Goal: Transaction & Acquisition: Purchase product/service

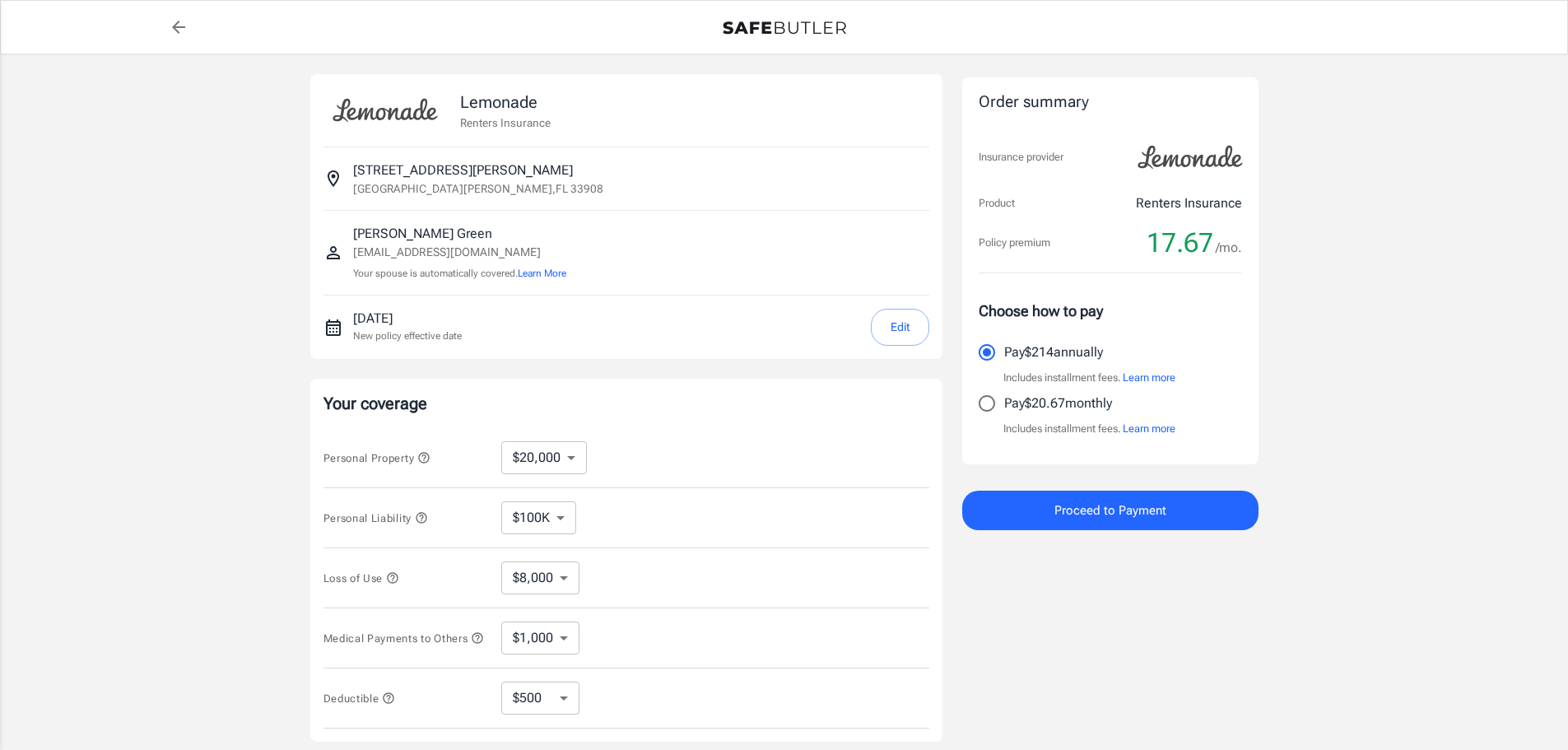
select select "20000"
select select "500"
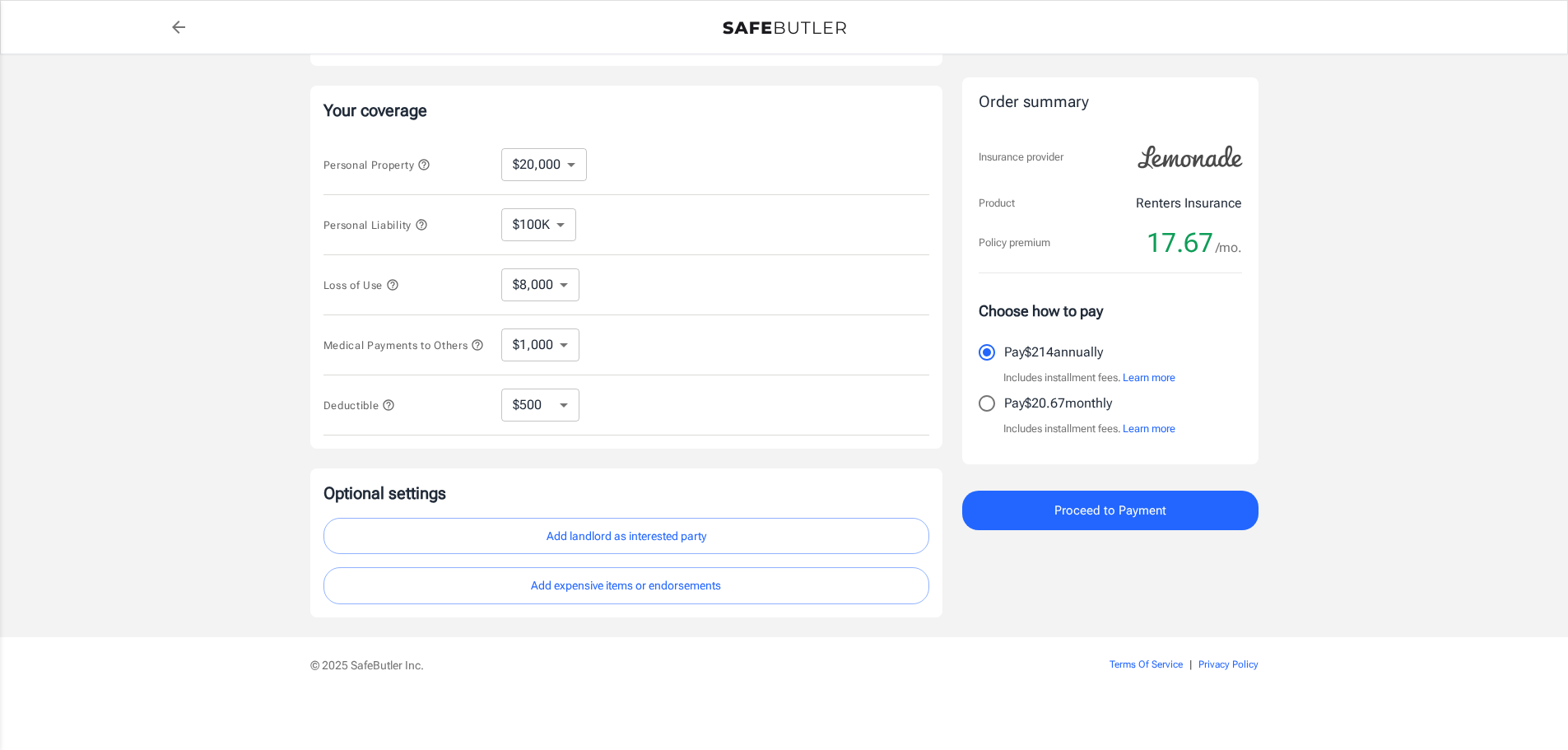
scroll to position [302, 0]
click at [1131, 518] on span "Proceed to Payment" at bounding box center [1111, 510] width 112 height 21
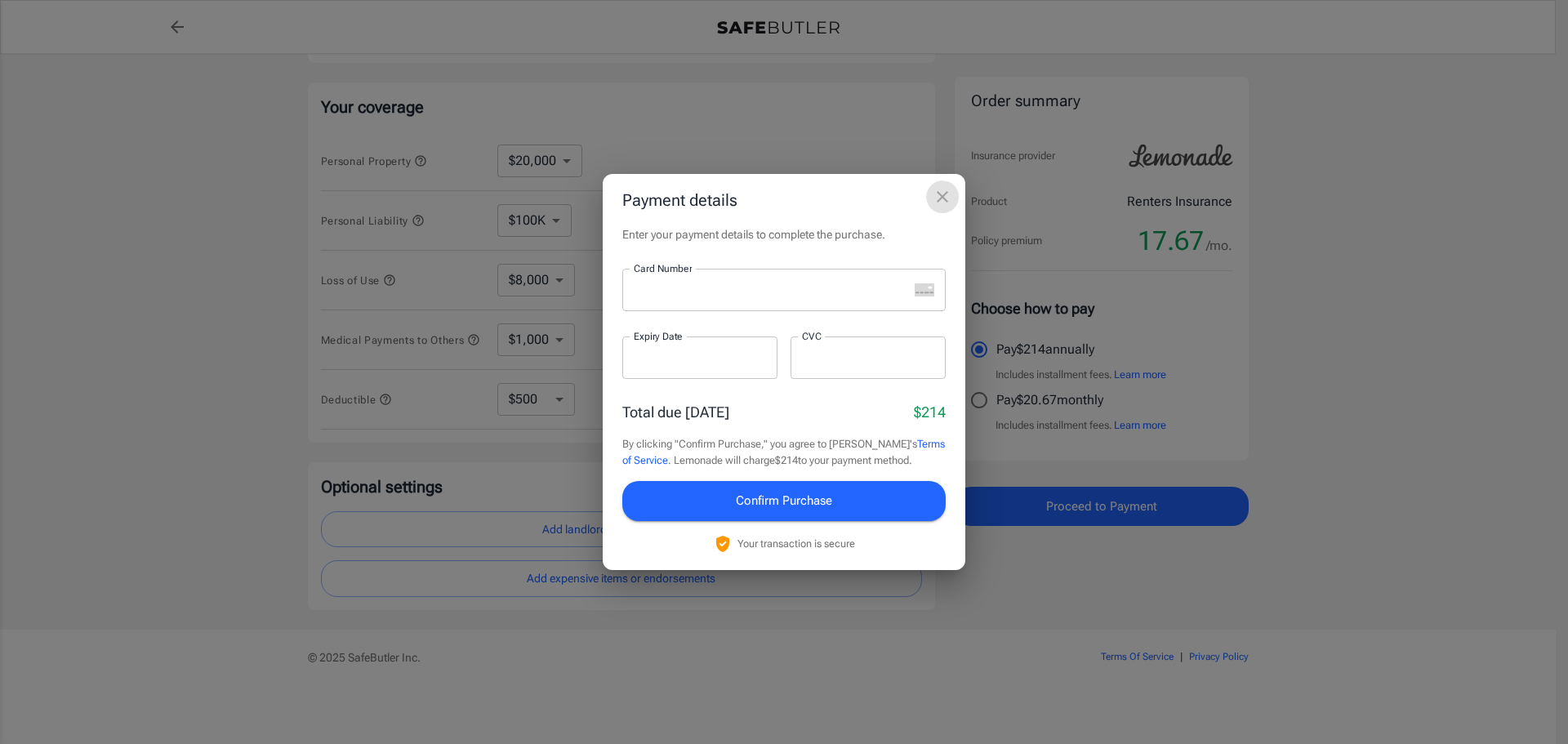
click at [944, 203] on icon "close" at bounding box center [943, 197] width 20 height 20
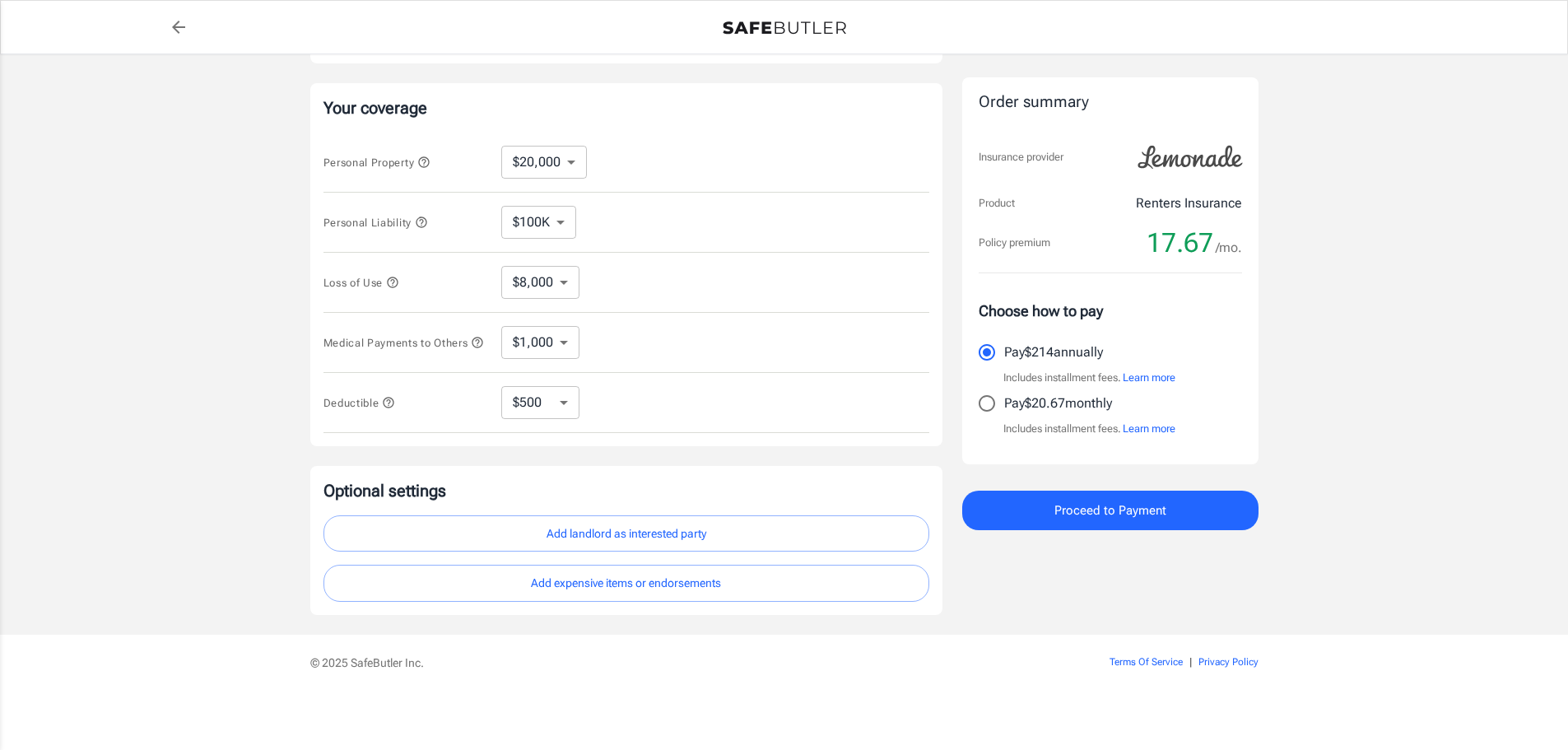
click at [1164, 380] on button "Learn more" at bounding box center [1149, 378] width 53 height 17
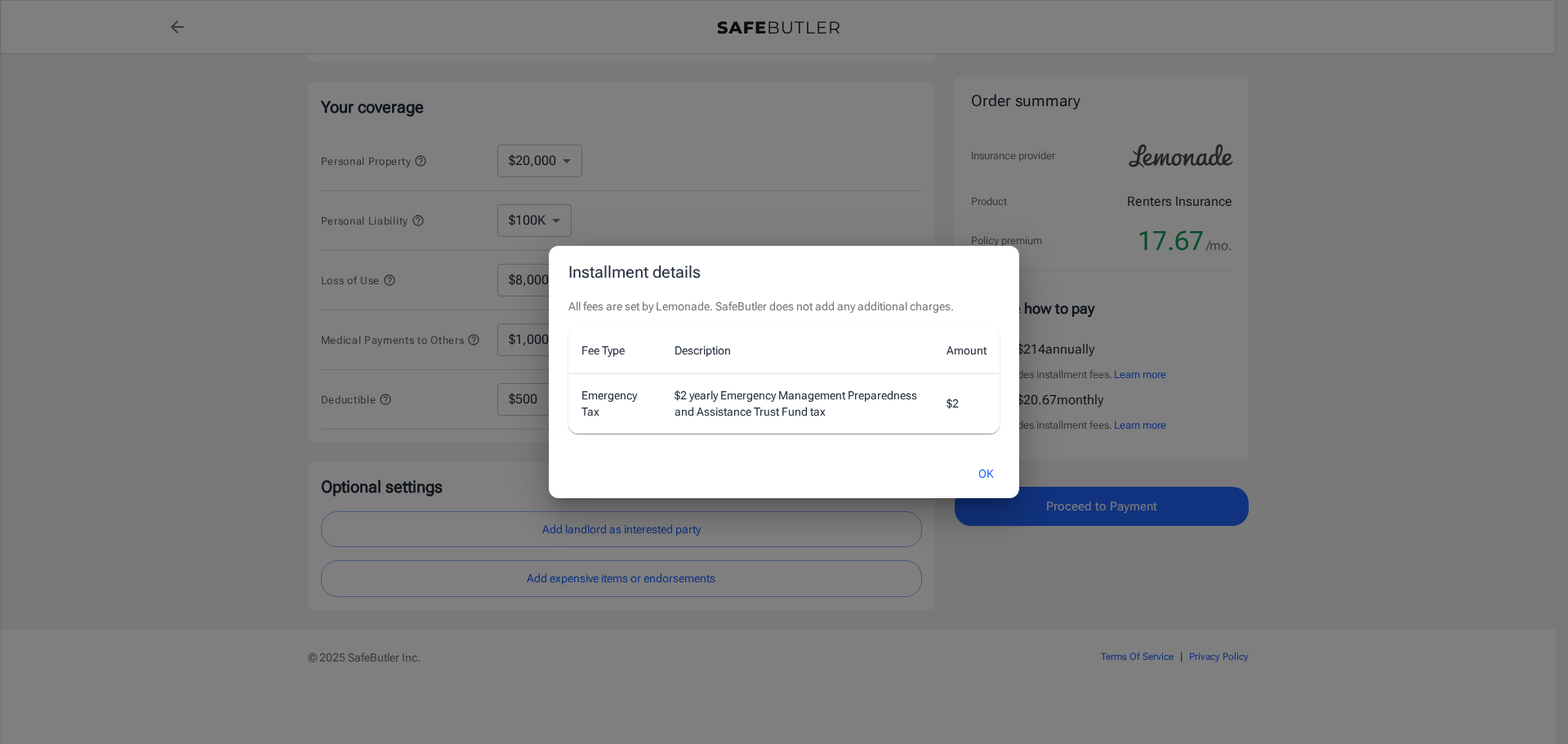
click at [989, 475] on button "OK" at bounding box center [986, 474] width 53 height 35
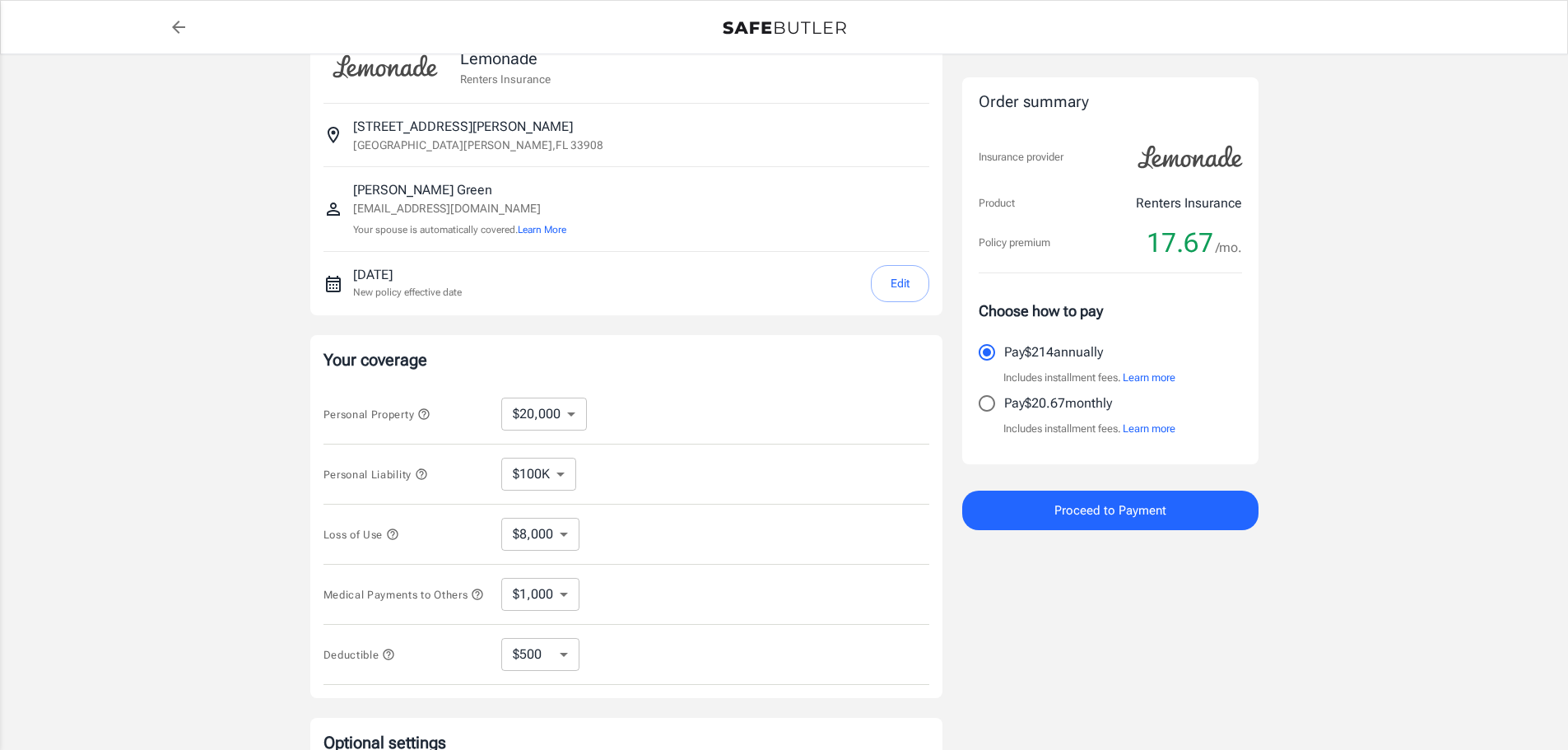
scroll to position [83, 0]
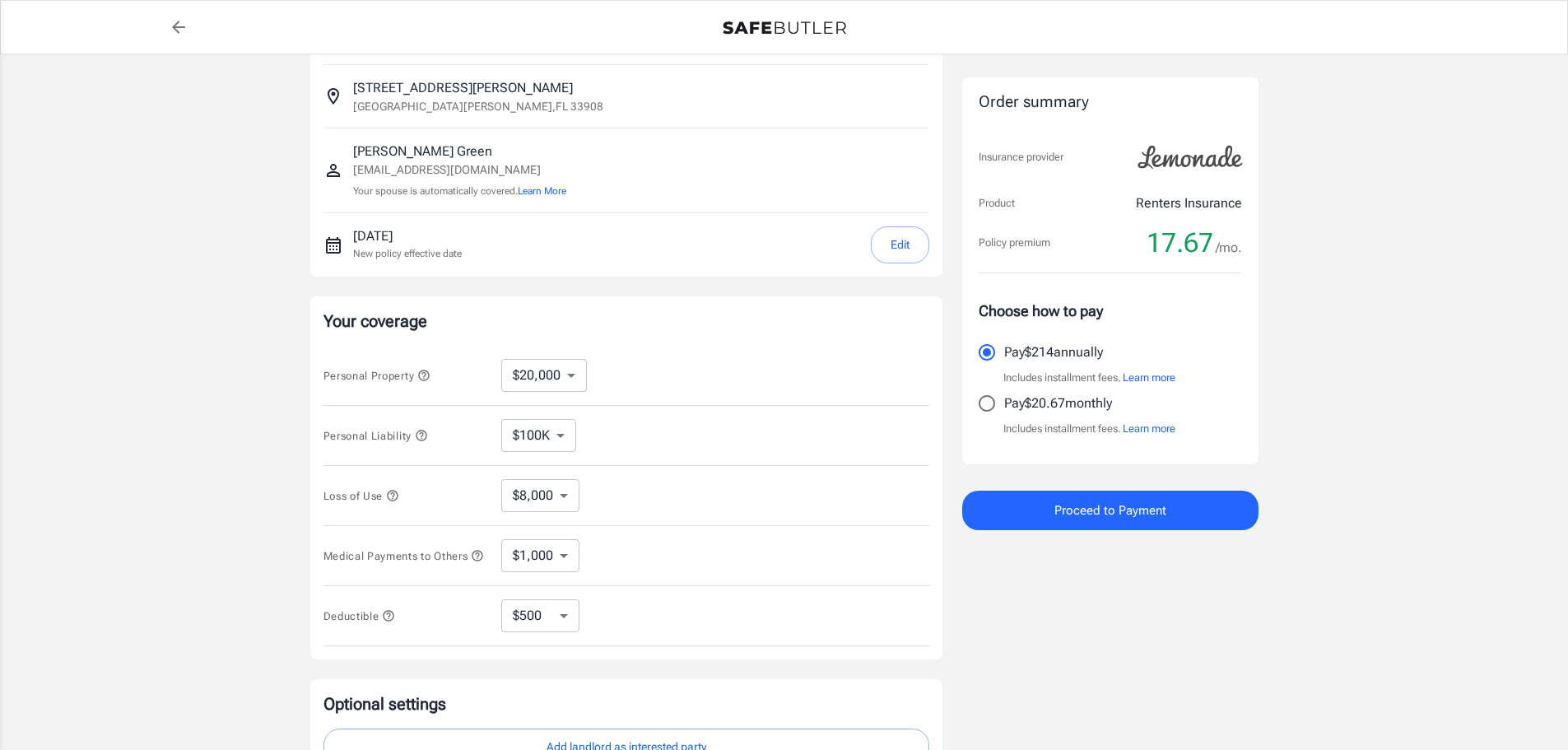
click at [1118, 517] on span "Proceed to Payment" at bounding box center [1111, 510] width 112 height 21
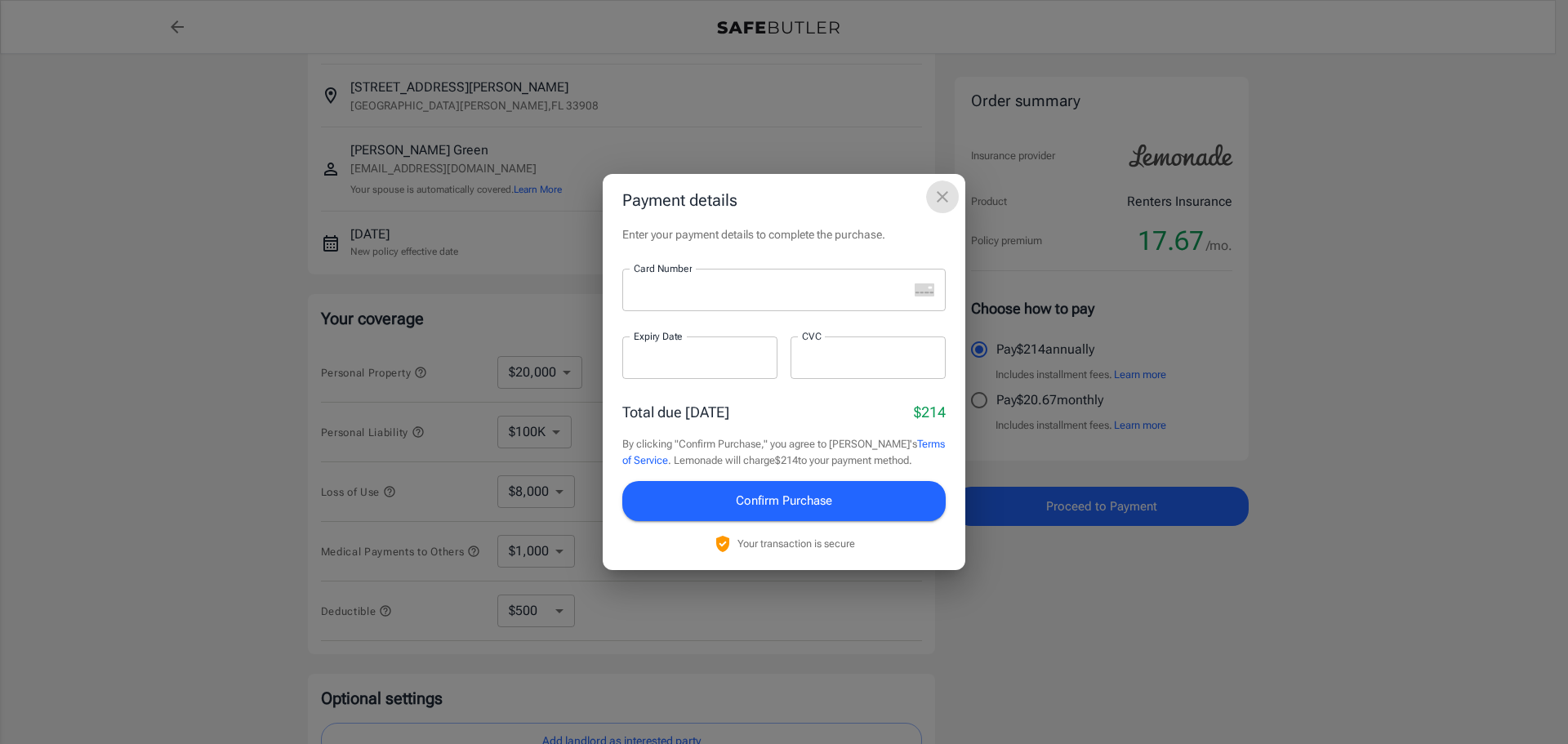
click at [935, 195] on icon "close" at bounding box center [943, 197] width 20 height 20
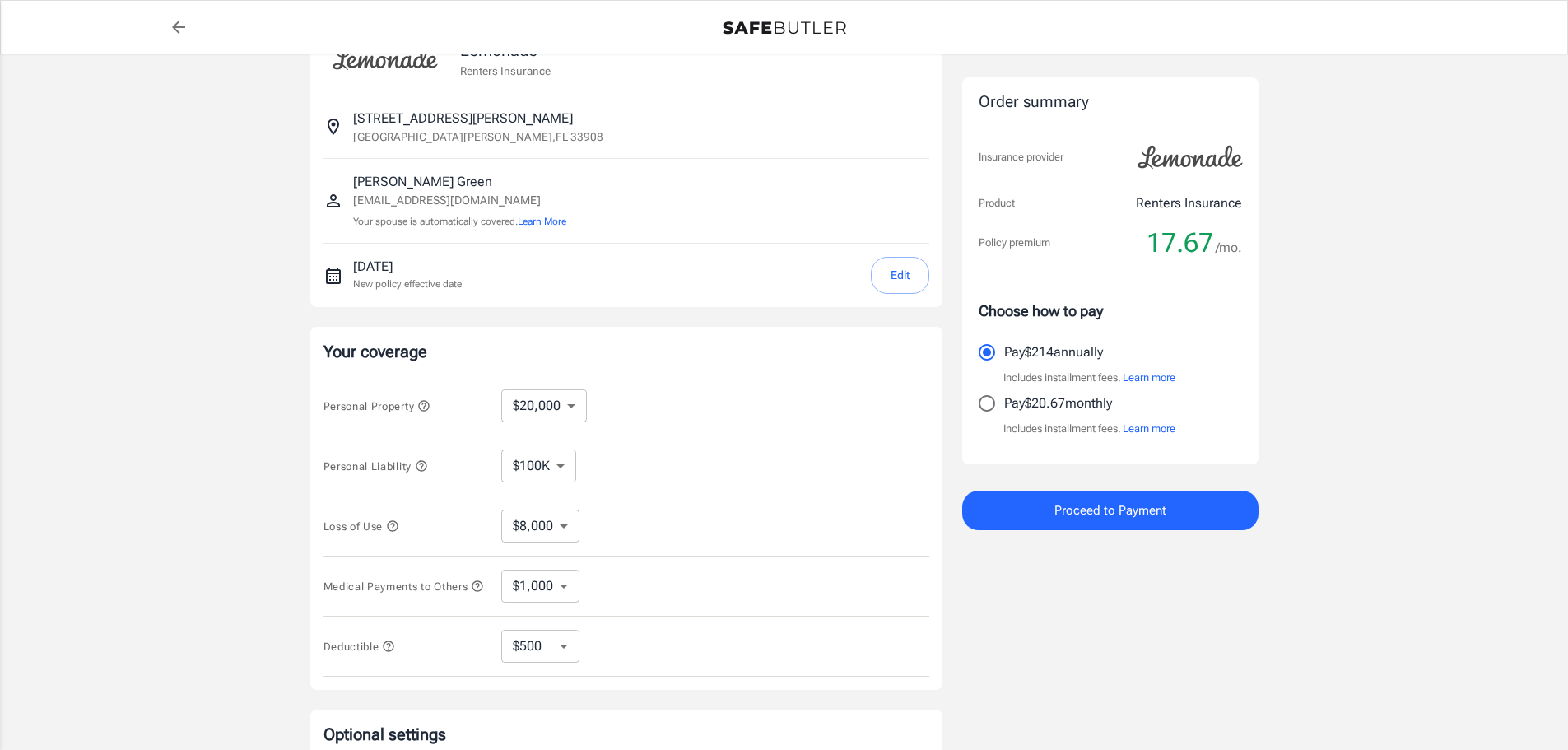
scroll to position [0, 0]
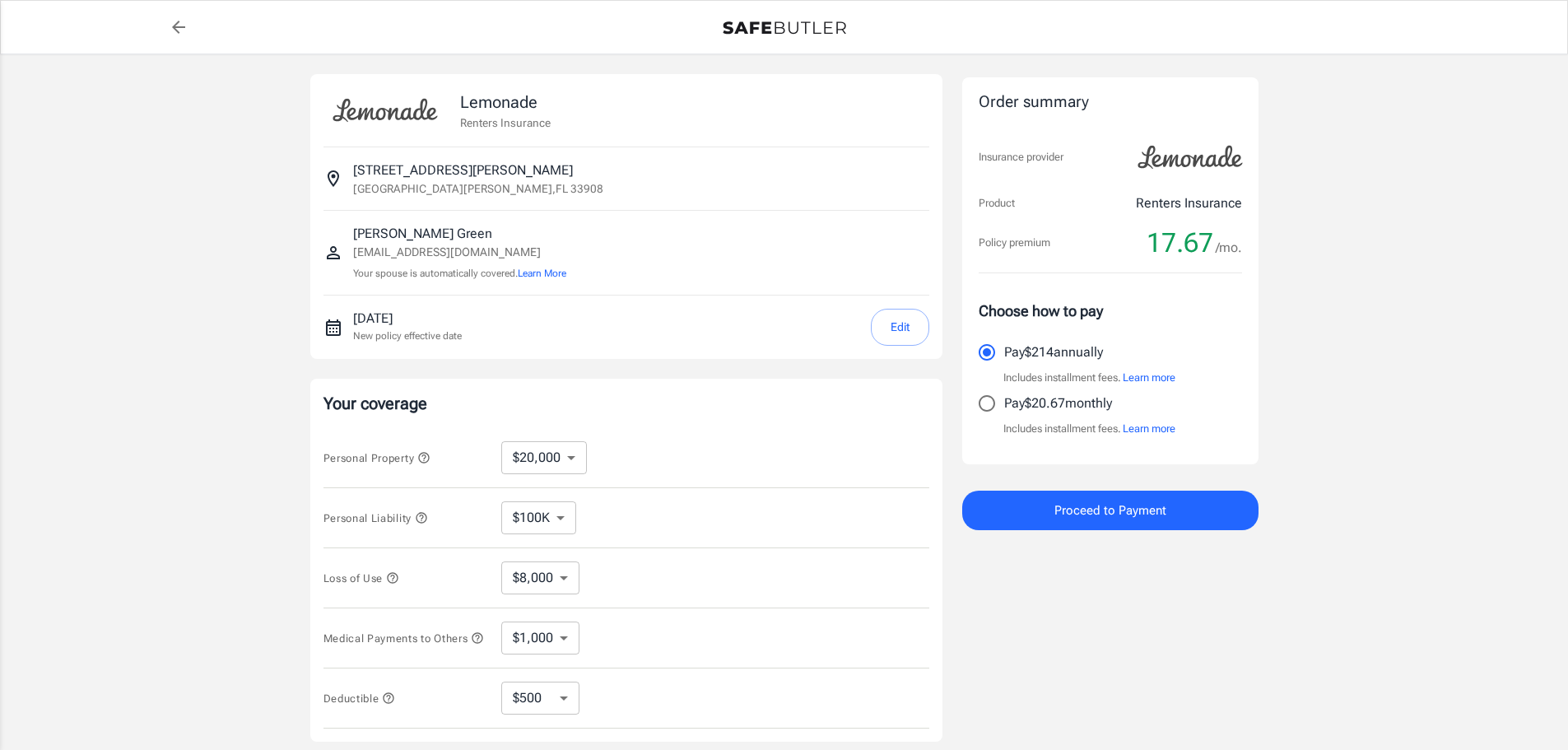
click at [177, 31] on icon "back to quotes" at bounding box center [178, 26] width 13 height 13
